Goal: Register for event/course

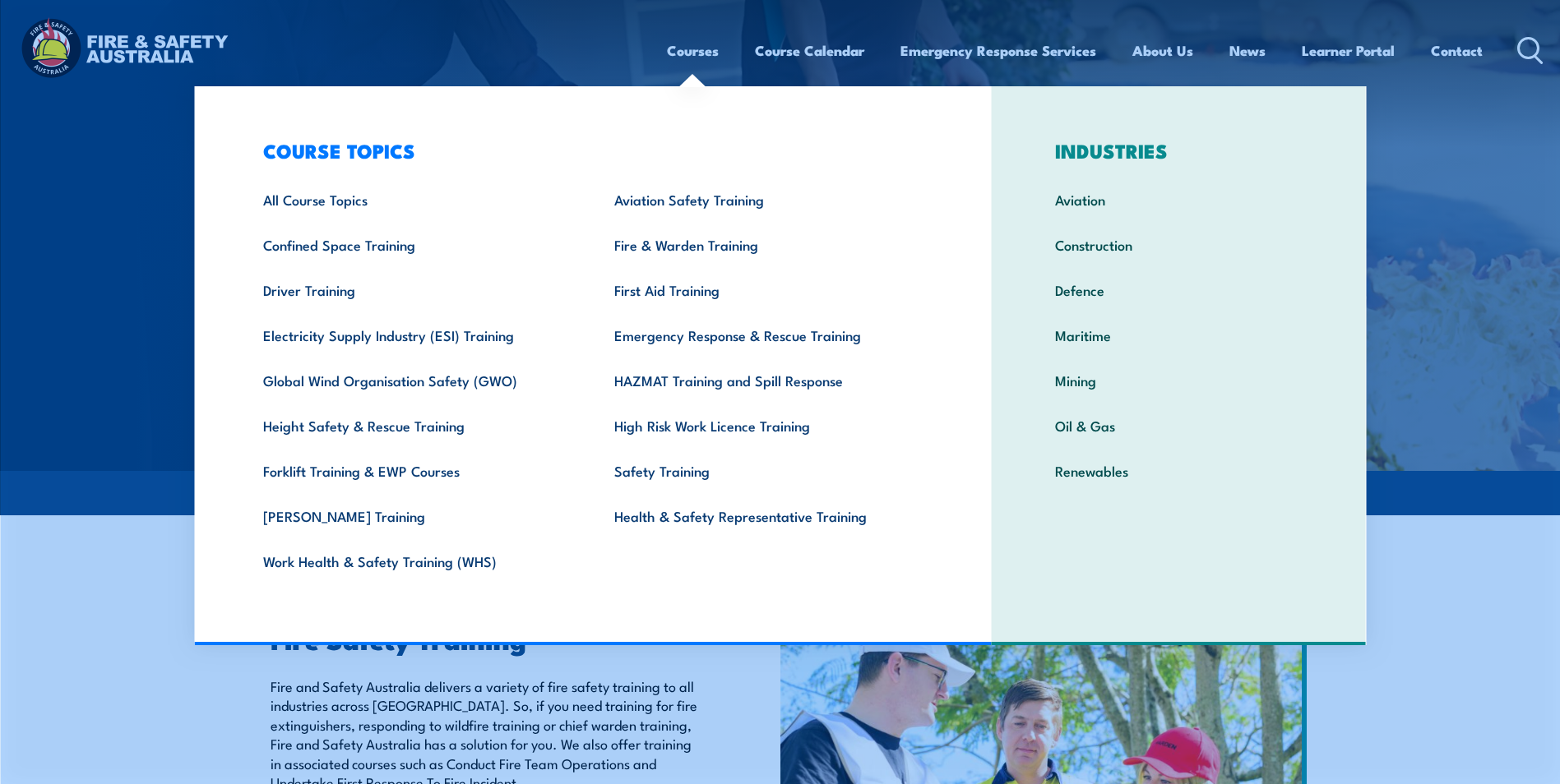
click at [726, 248] on link "Fire & Warden Training" at bounding box center [764, 245] width 351 height 46
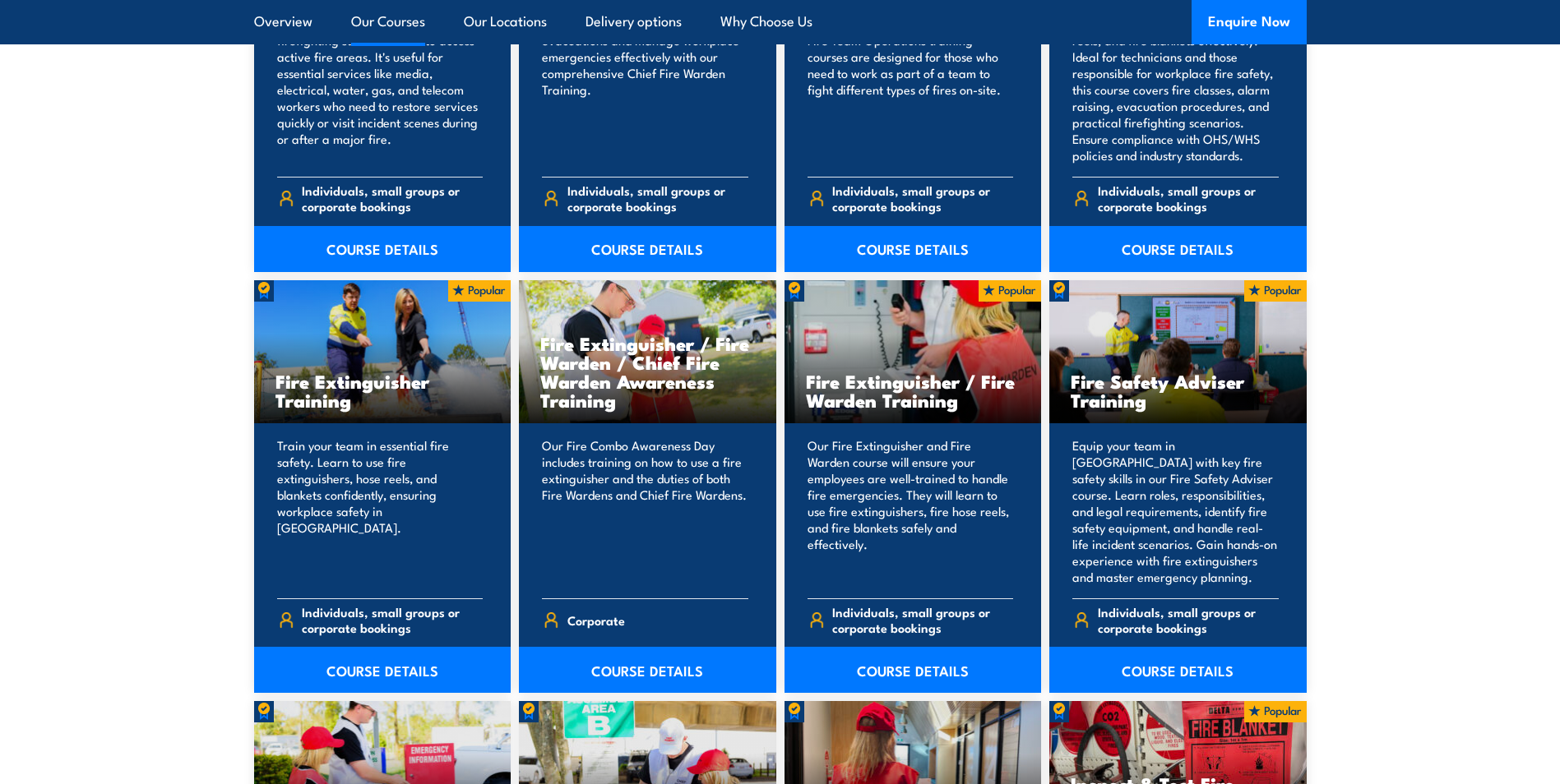
scroll to position [1644, 0]
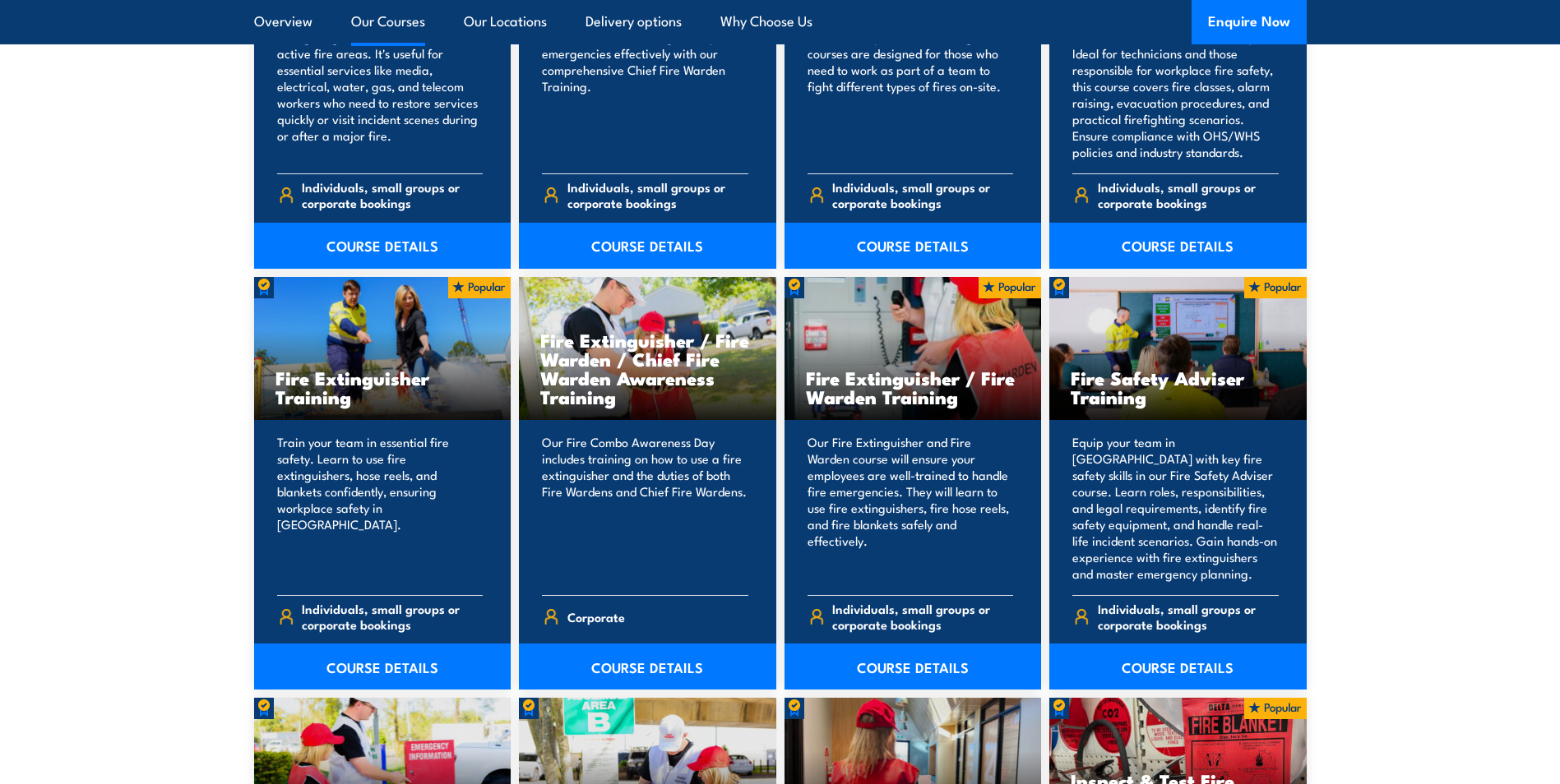
click at [895, 659] on link "COURSE DETAILS" at bounding box center [912, 666] width 257 height 46
